Goal: Communication & Community: Connect with others

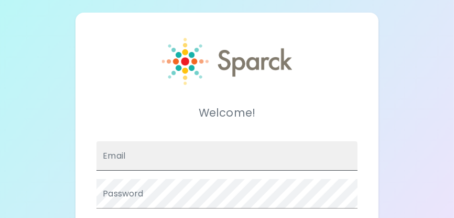
click at [161, 164] on input "Email" at bounding box center [227, 155] width 261 height 29
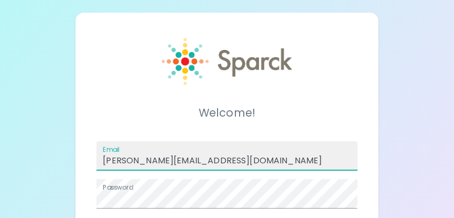
scroll to position [52, 0]
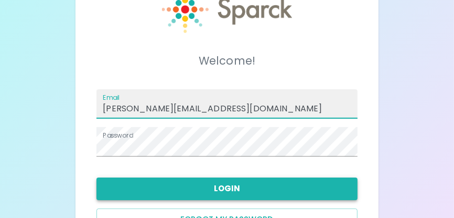
click at [216, 188] on button "Login" at bounding box center [227, 188] width 261 height 22
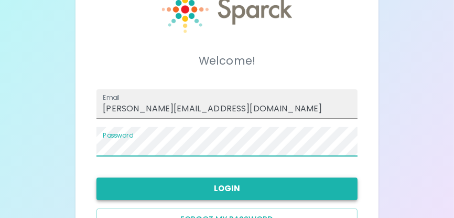
click at [233, 186] on button "Login" at bounding box center [227, 188] width 261 height 22
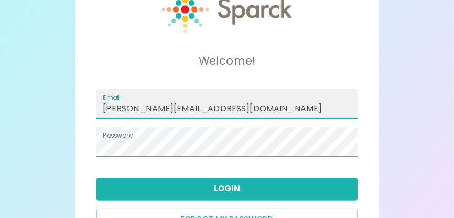
click at [113, 107] on input "[PERSON_NAME][EMAIL_ADDRESS][DOMAIN_NAME]" at bounding box center [227, 103] width 261 height 29
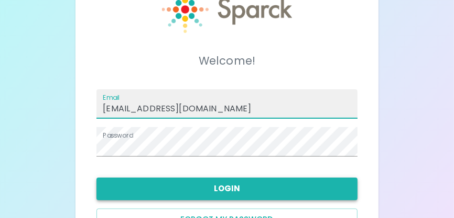
type input "[EMAIL_ADDRESS][DOMAIN_NAME]"
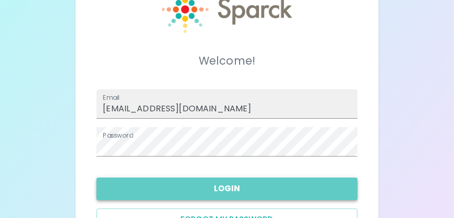
click at [232, 186] on button "Login" at bounding box center [227, 188] width 261 height 22
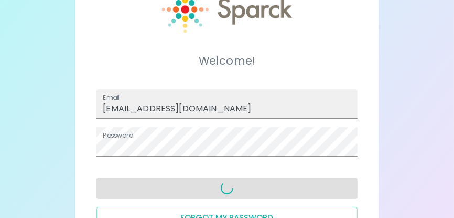
scroll to position [0, 0]
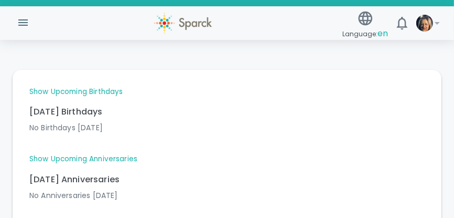
scroll to position [126, 0]
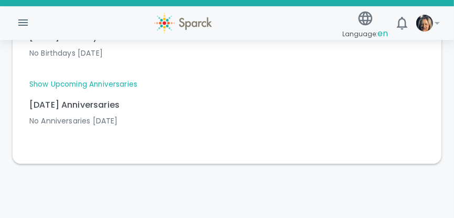
click at [79, 84] on link "Show Upcoming Anniversaries" at bounding box center [83, 84] width 108 height 10
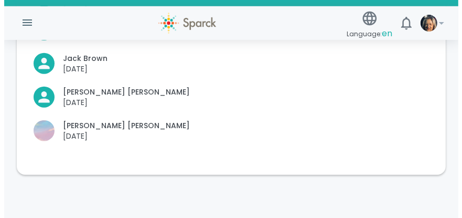
scroll to position [542, 0]
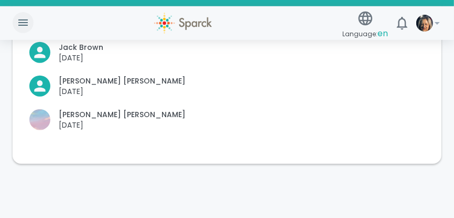
click at [25, 20] on icon "button" at bounding box center [22, 22] width 9 height 6
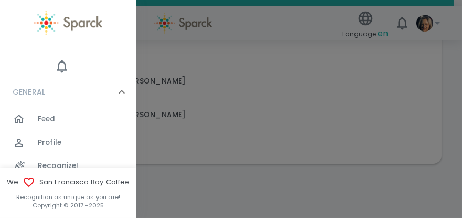
click at [58, 117] on div "Feed" at bounding box center [87, 119] width 99 height 15
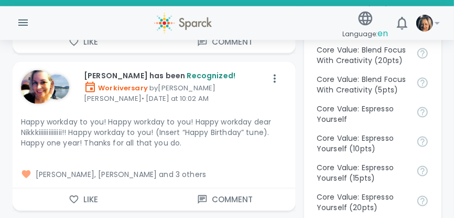
scroll to position [812, 0]
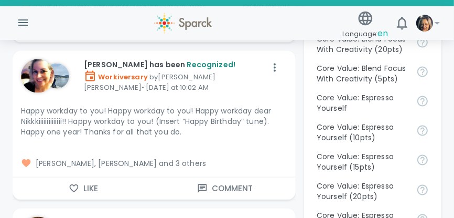
click at [87, 187] on button "Like" at bounding box center [84, 188] width 142 height 22
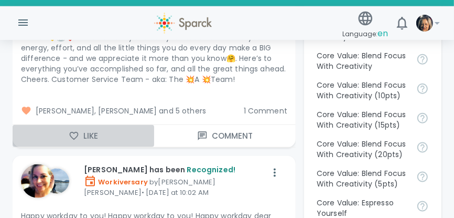
click at [97, 133] on button "Like" at bounding box center [84, 136] width 142 height 22
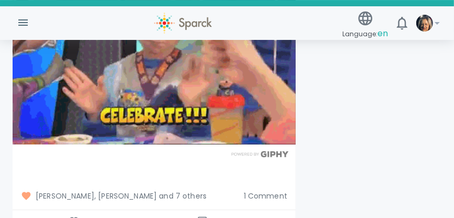
scroll to position [2071, 0]
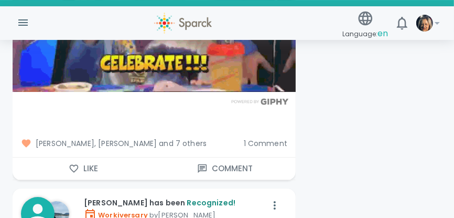
click at [87, 168] on button "Like" at bounding box center [84, 168] width 142 height 22
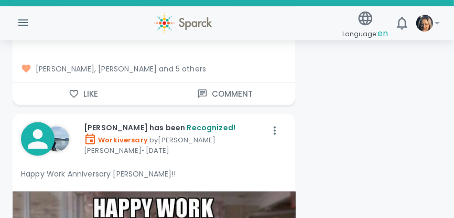
scroll to position [3120, 0]
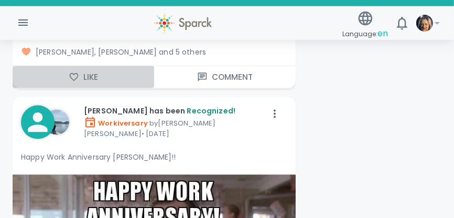
click at [81, 73] on button "Like" at bounding box center [84, 77] width 142 height 22
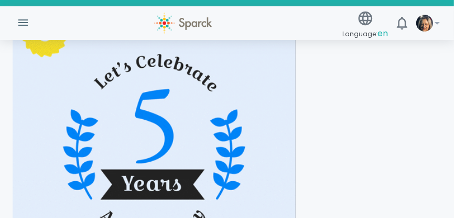
scroll to position [4484, 0]
